Goal: Task Accomplishment & Management: Manage account settings

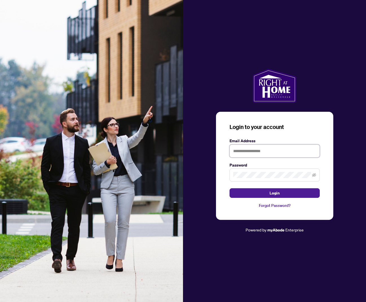
type input "**********"
click at [274, 193] on button "Login" at bounding box center [275, 193] width 90 height 10
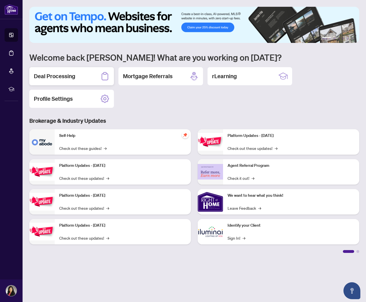
click at [78, 75] on div "Deal Processing" at bounding box center [71, 76] width 85 height 18
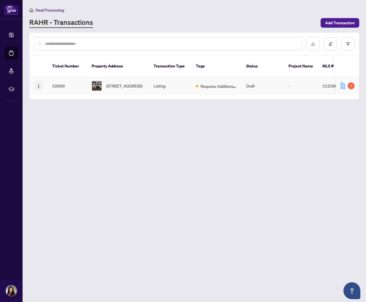
click at [38, 84] on img "button" at bounding box center [38, 86] width 5 height 5
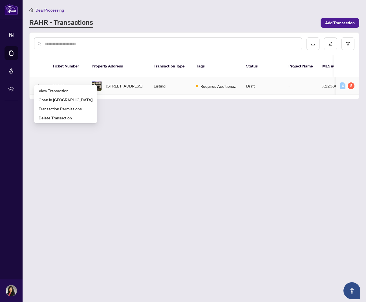
click at [112, 83] on span "[STREET_ADDRESS]" at bounding box center [124, 86] width 36 height 6
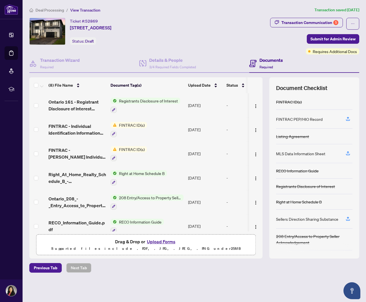
click at [145, 130] on div at bounding box center [129, 133] width 36 height 7
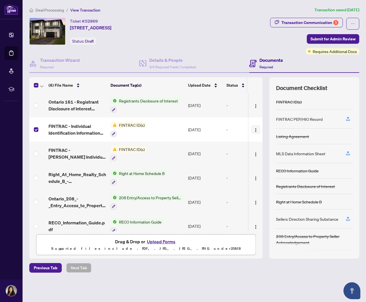
click at [253, 129] on img "button" at bounding box center [255, 130] width 5 height 5
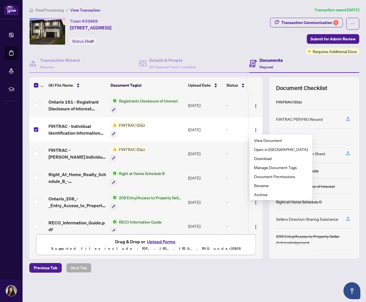
drag, startPoint x: 273, startPoint y: 282, endPoint x: 275, endPoint y: 277, distance: 5.4
click at [273, 282] on main "Deal Processing / View Transaction Transaction saved [DATE] Ticket #: 52869 [ST…" at bounding box center [194, 151] width 343 height 302
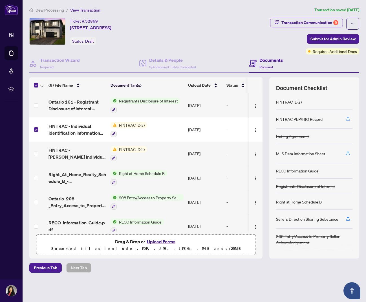
click at [351, 118] on button "button" at bounding box center [347, 119] width 9 height 10
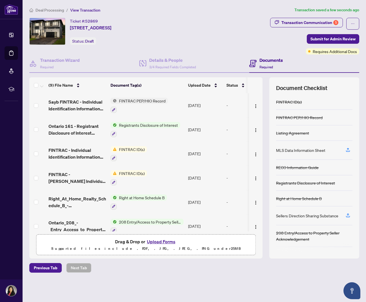
click at [159, 239] on button "Upload Forms" at bounding box center [161, 241] width 32 height 7
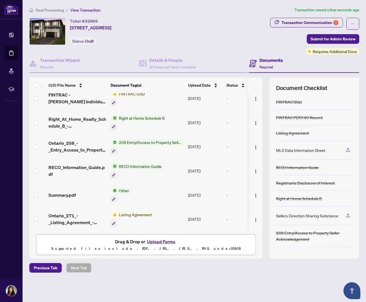
scroll to position [102, 0]
